Goal: Task Accomplishment & Management: Use online tool/utility

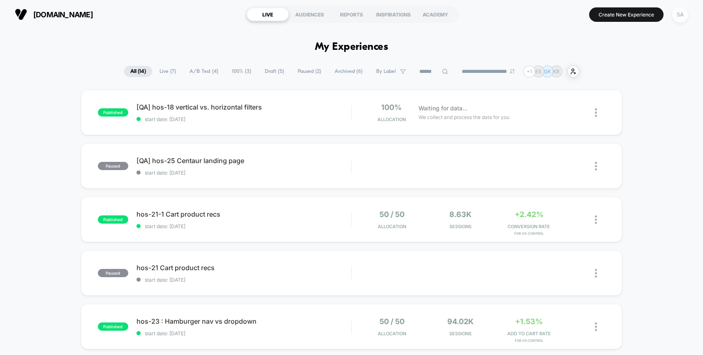
click at [680, 12] on div "SA" at bounding box center [681, 15] width 16 height 16
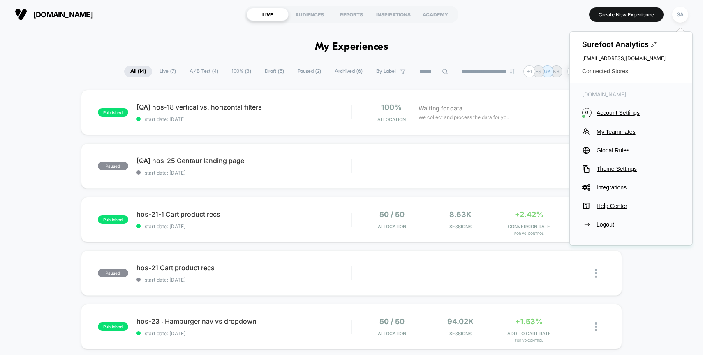
click at [619, 70] on span "Connected Stores" at bounding box center [631, 71] width 98 height 7
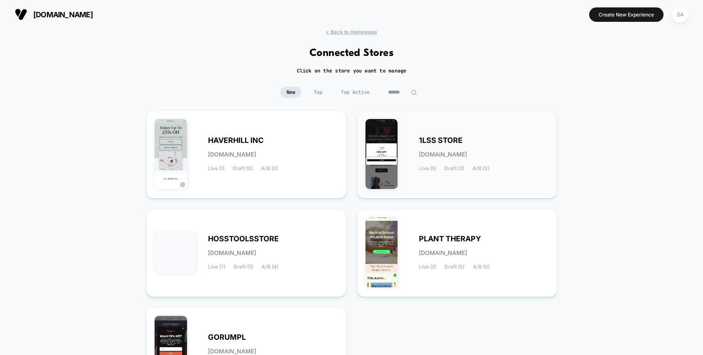
click at [456, 140] on span "1LSS STORE" at bounding box center [441, 140] width 44 height 6
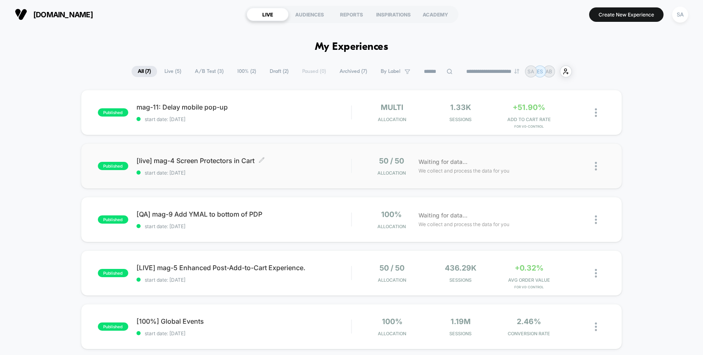
scroll to position [6, 0]
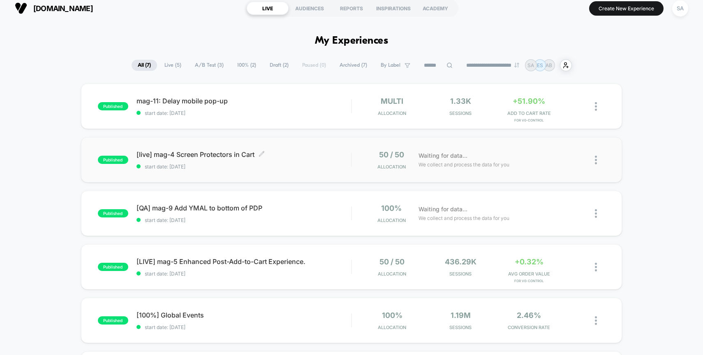
click at [225, 156] on span "[live] mag-4 Screen Protectors in Cart Click to edit experience details" at bounding box center [244, 154] width 215 height 8
